Goal: Leave review/rating: Leave review/rating

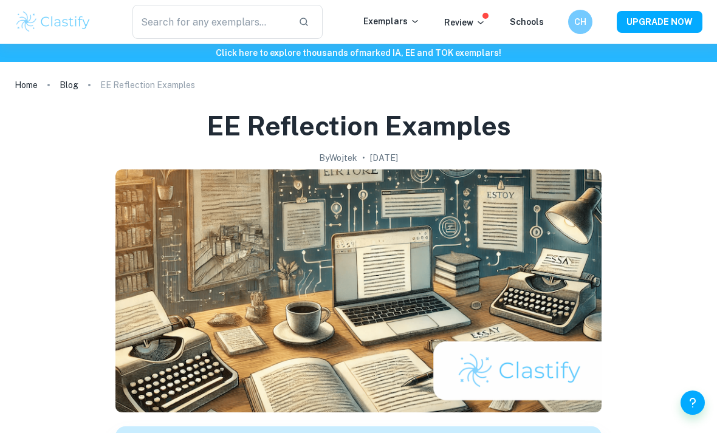
click at [61, 24] on img at bounding box center [53, 22] width 77 height 24
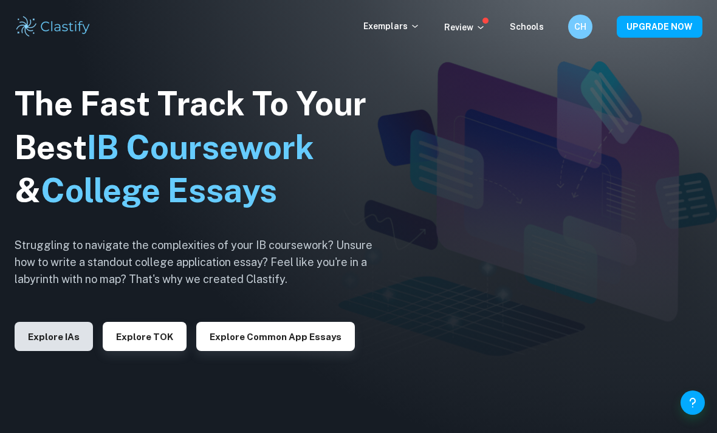
click at [60, 351] on button "Explore IAs" at bounding box center [54, 336] width 78 height 29
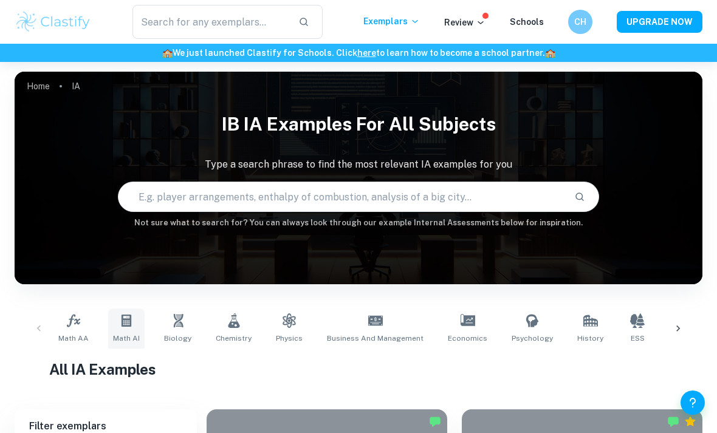
click at [108, 339] on link "Math AI" at bounding box center [126, 329] width 36 height 40
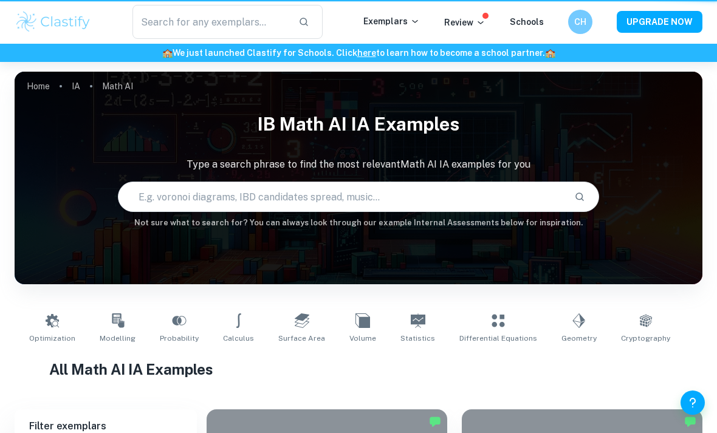
type input "Math AI"
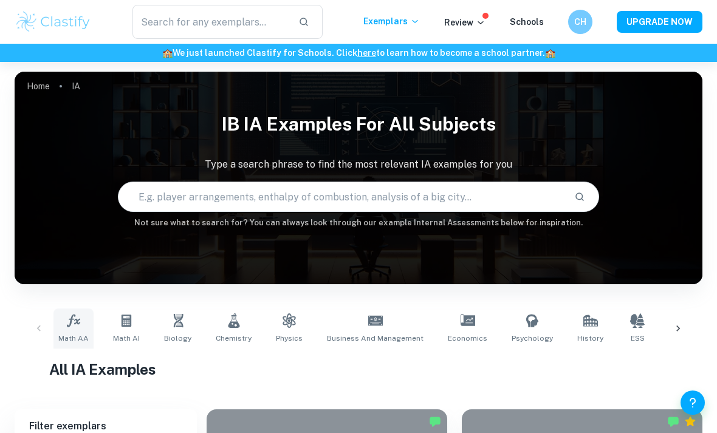
click at [71, 340] on span "Math AA" at bounding box center [73, 338] width 30 height 11
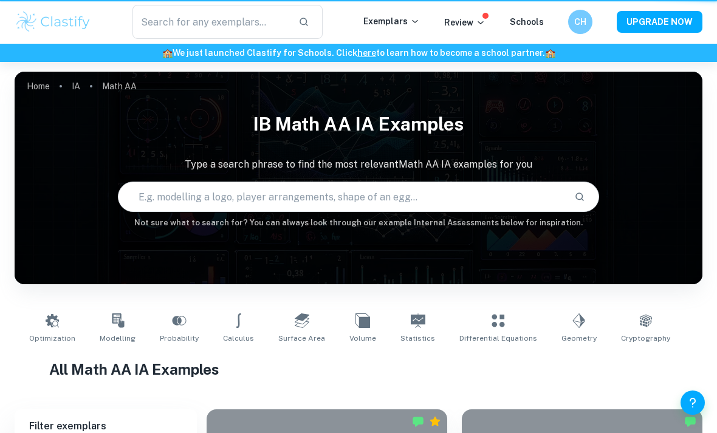
type input "Math AA"
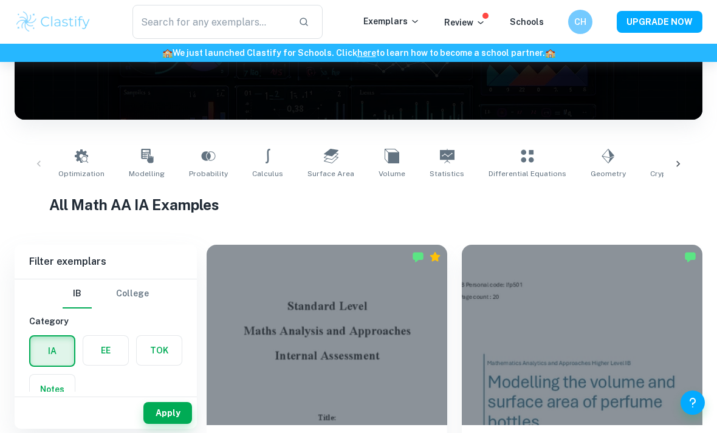
scroll to position [164, 0]
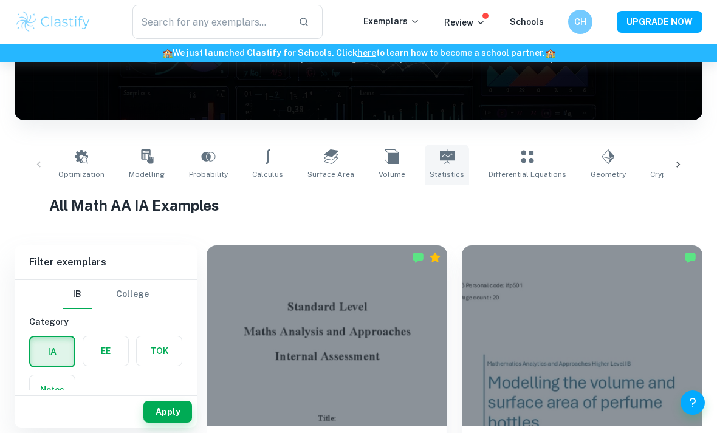
click at [430, 173] on span "Statistics" at bounding box center [447, 174] width 35 height 11
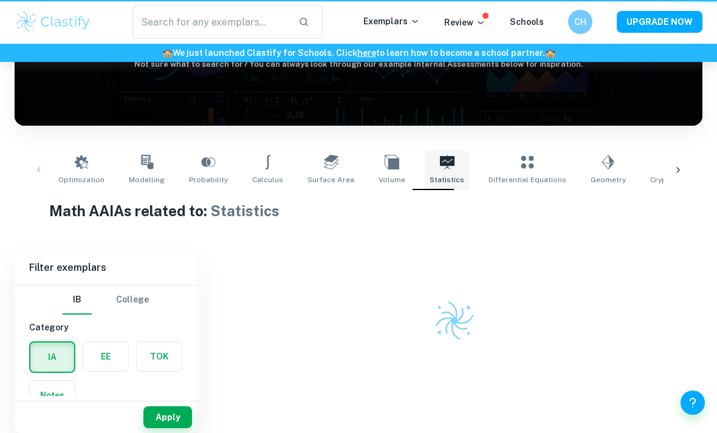
type input "Statistics"
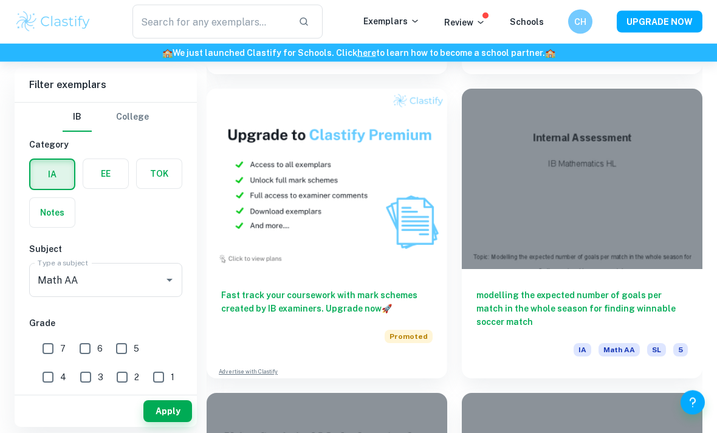
scroll to position [1235, 0]
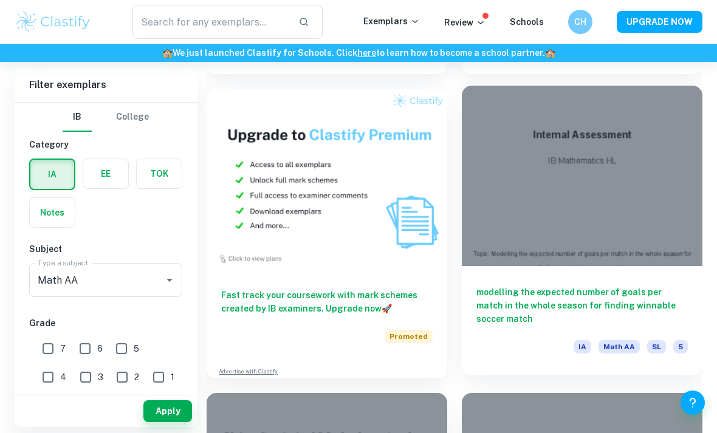
click at [650, 297] on h6 "modelling the expected number of goals per match in the whole season for findin…" at bounding box center [583, 306] width 212 height 40
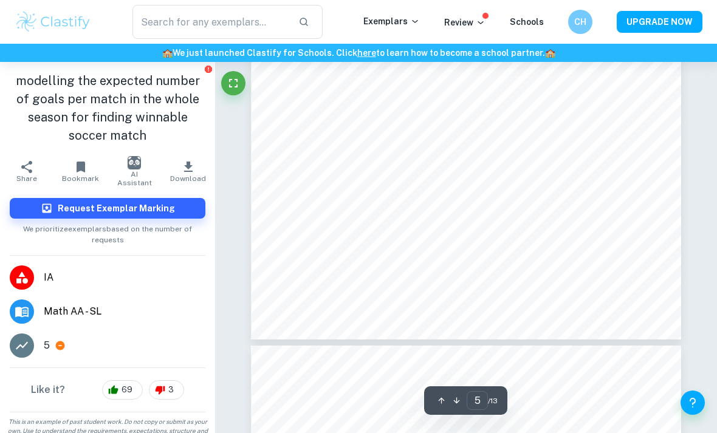
scroll to position [3172, 0]
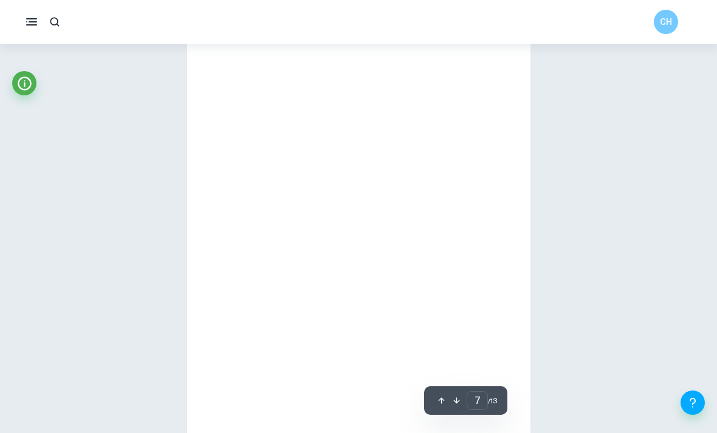
type input "6"
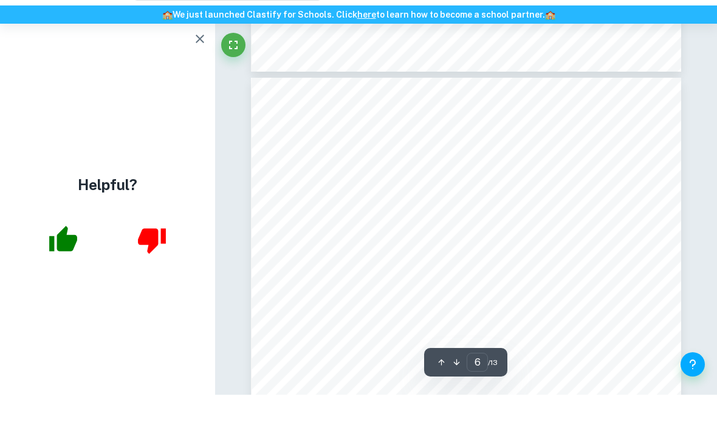
scroll to position [3210, 0]
